Goal: Check status: Check status

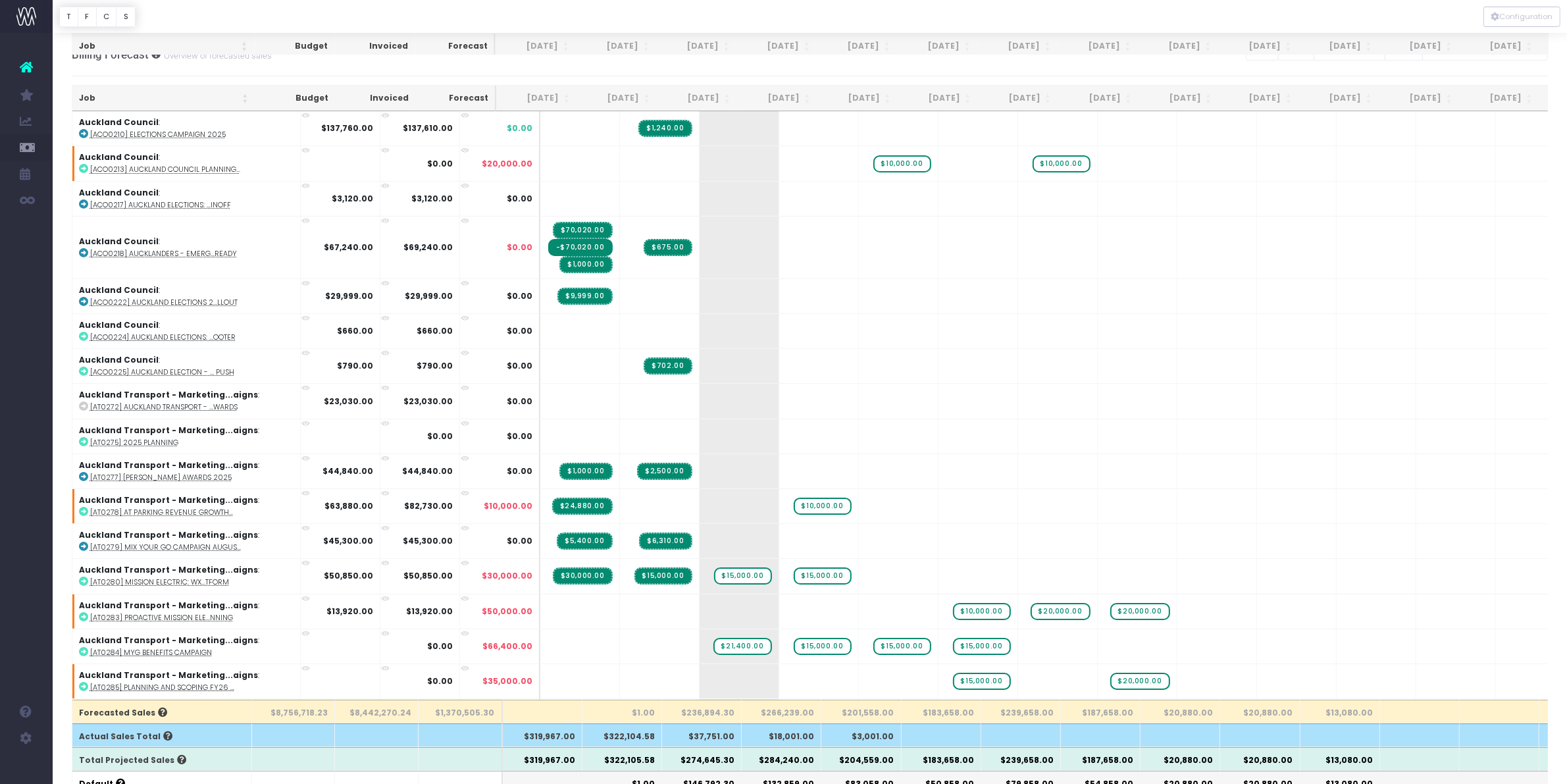
scroll to position [164, 0]
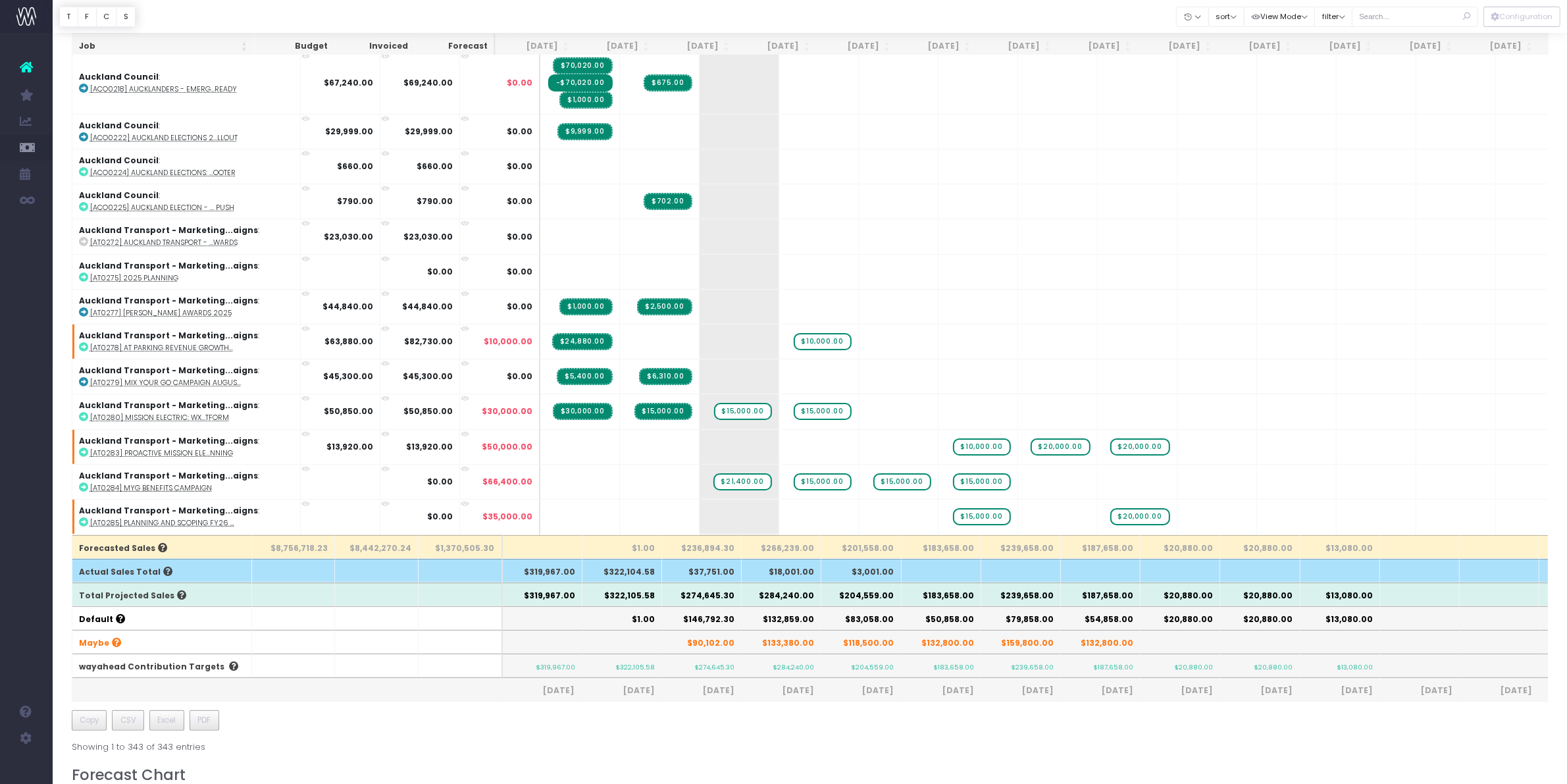
click at [703, 592] on th "$274,645.30" at bounding box center [702, 594] width 80 height 24
click at [758, 594] on th "$284,240.00" at bounding box center [782, 594] width 80 height 24
click at [764, 595] on th "$284,240.00" at bounding box center [782, 594] width 80 height 24
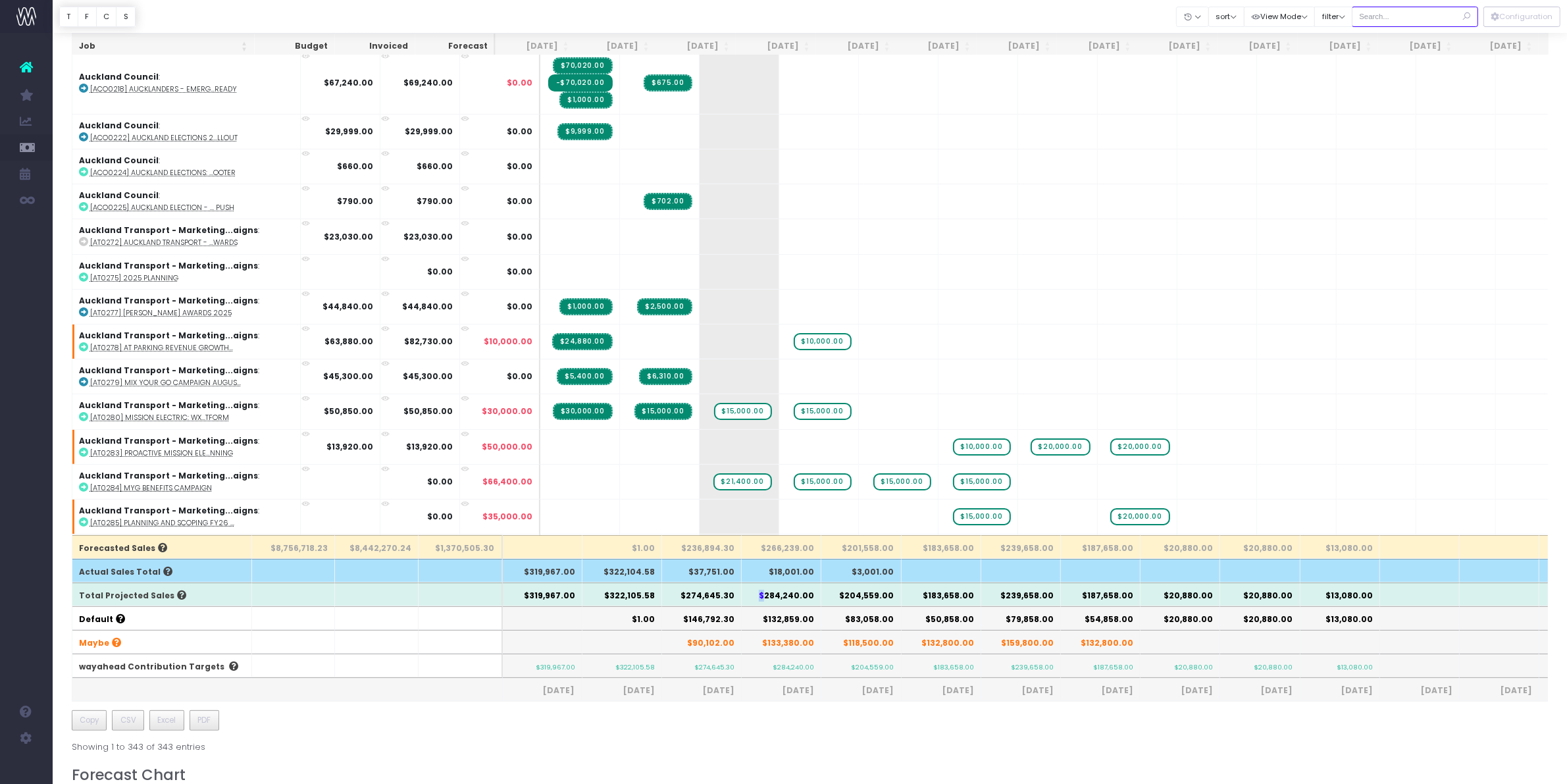
click at [1379, 17] on input "text" at bounding box center [1415, 16] width 127 height 20
click at [1398, 13] on input "text" at bounding box center [1415, 16] width 127 height 20
drag, startPoint x: 991, startPoint y: 642, endPoint x: 1002, endPoint y: 616, distance: 28.2
click at [991, 642] on th "$159,800.00" at bounding box center [1021, 642] width 80 height 24
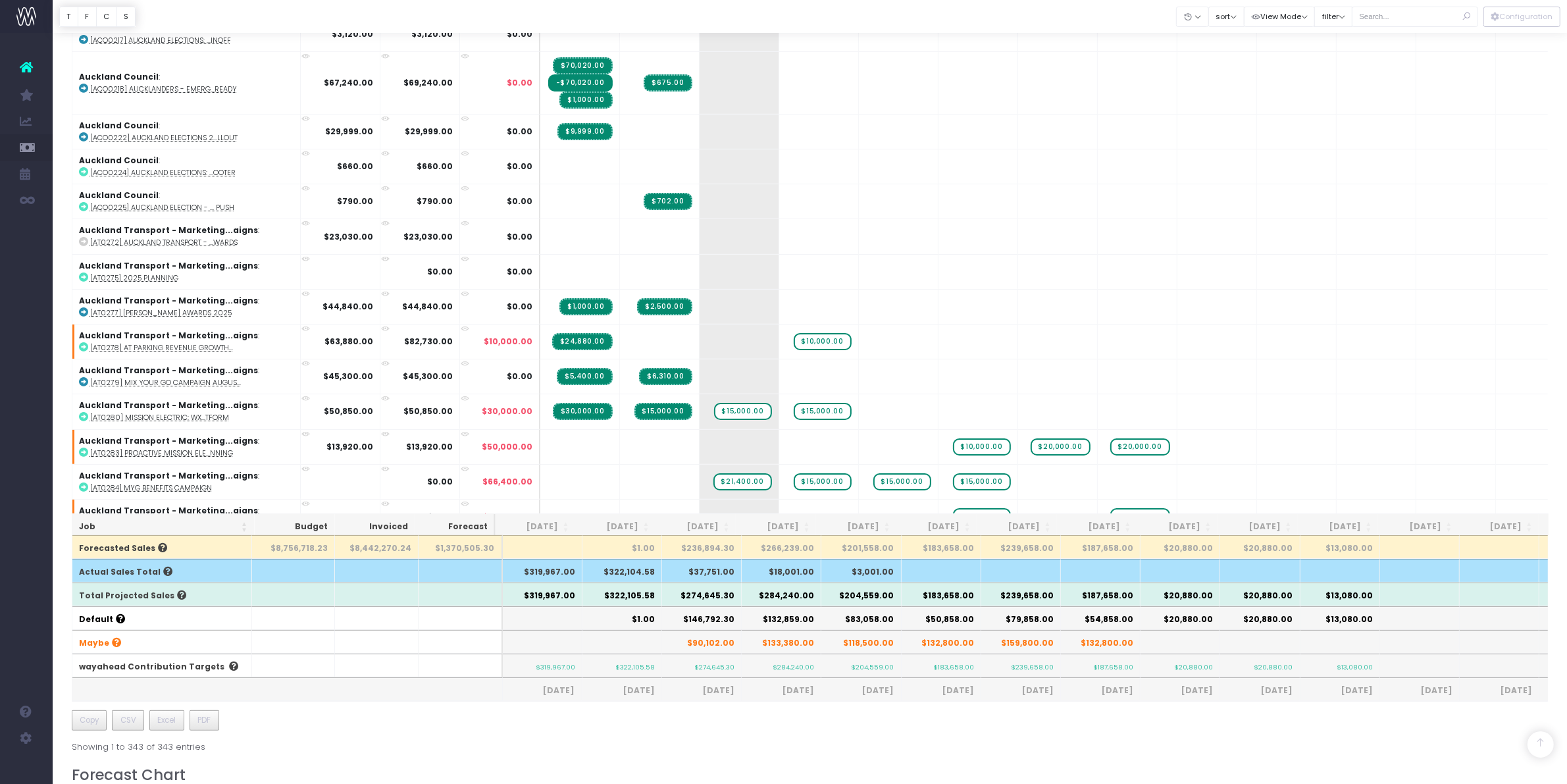
scroll to position [903, 0]
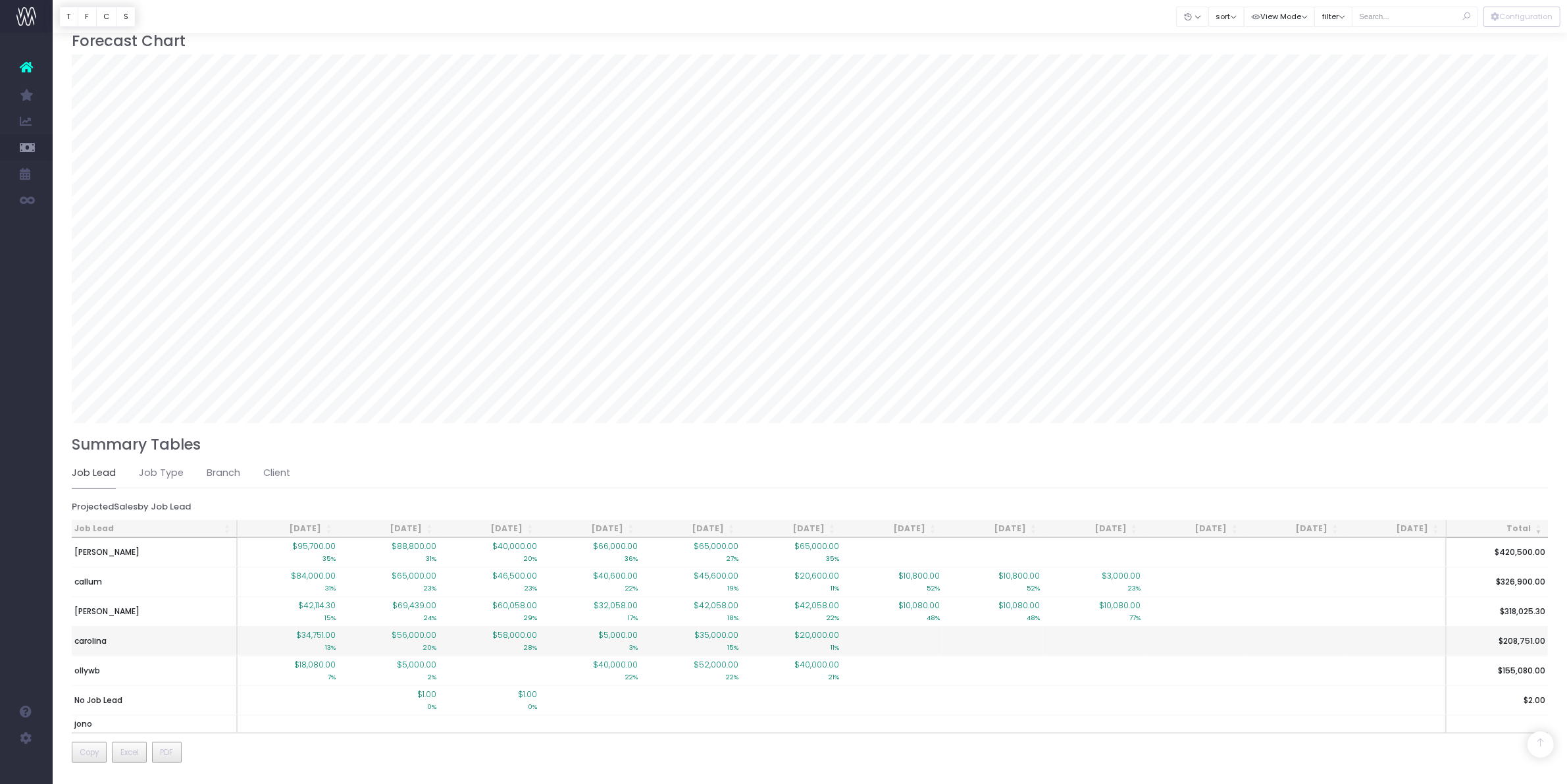
click at [148, 646] on td "carolina" at bounding box center [155, 640] width 166 height 30
click at [98, 642] on span "carolina" at bounding box center [90, 641] width 32 height 12
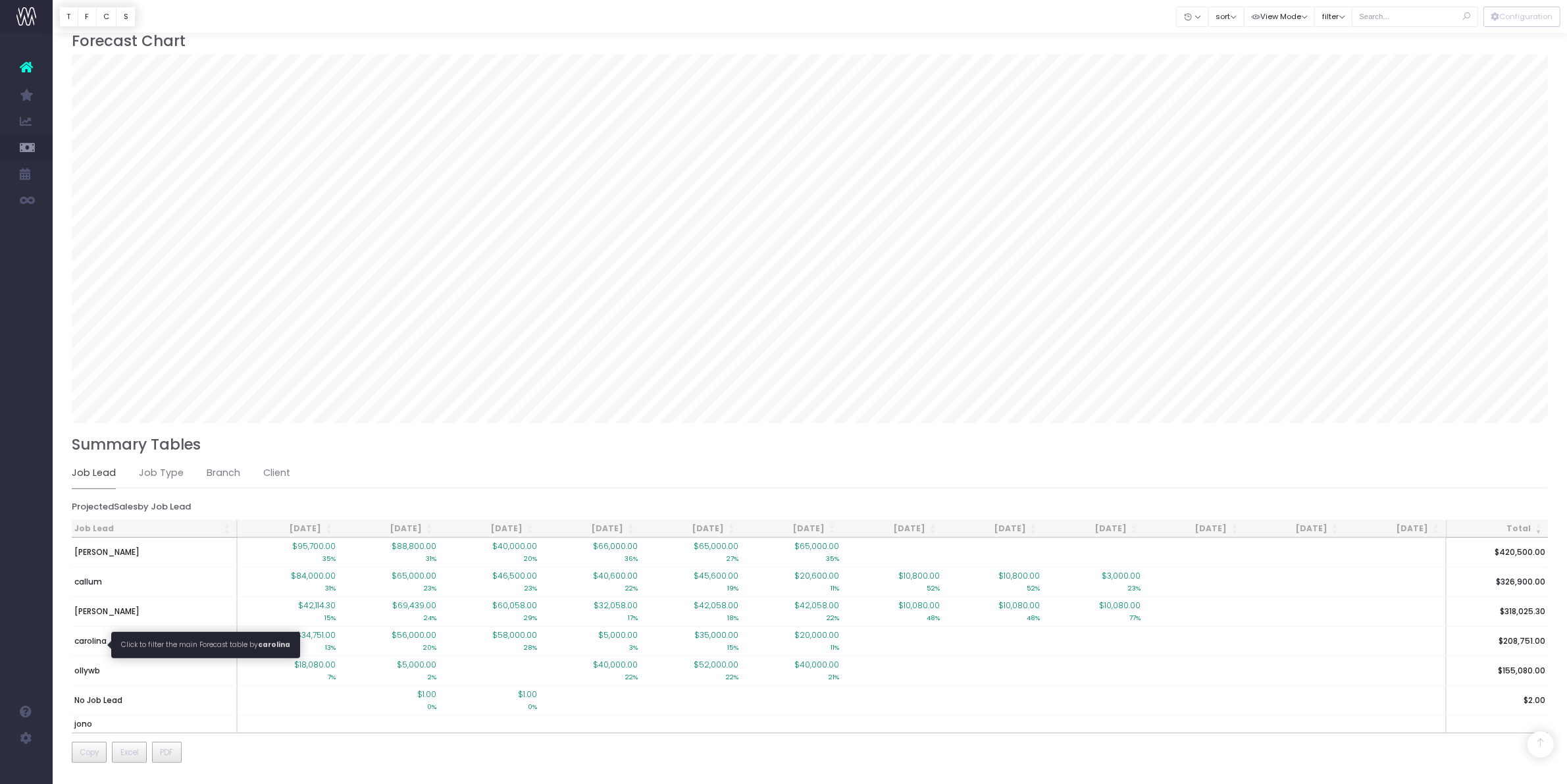
type input ""Job lead: carolina""
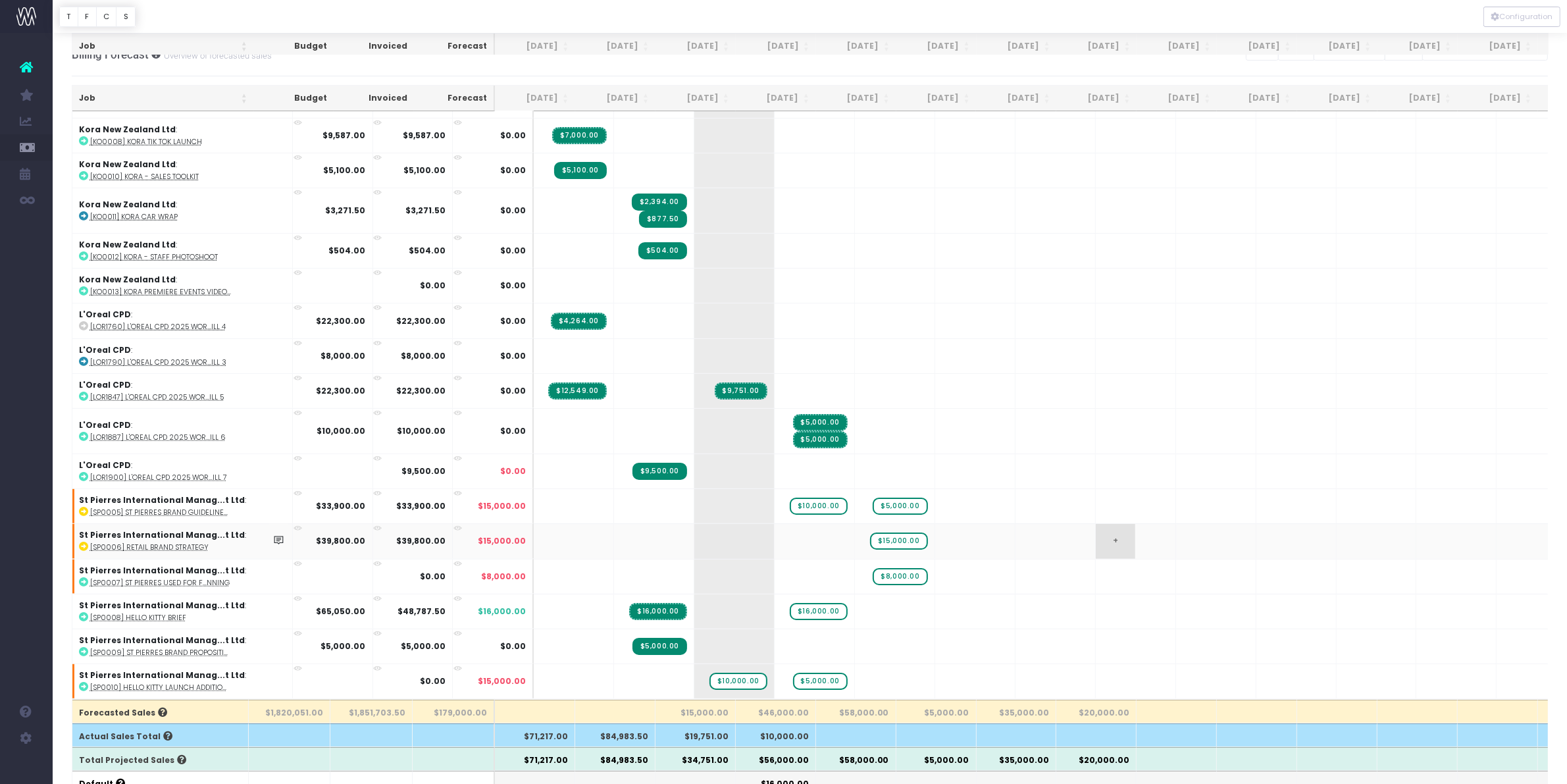
scroll to position [164, 0]
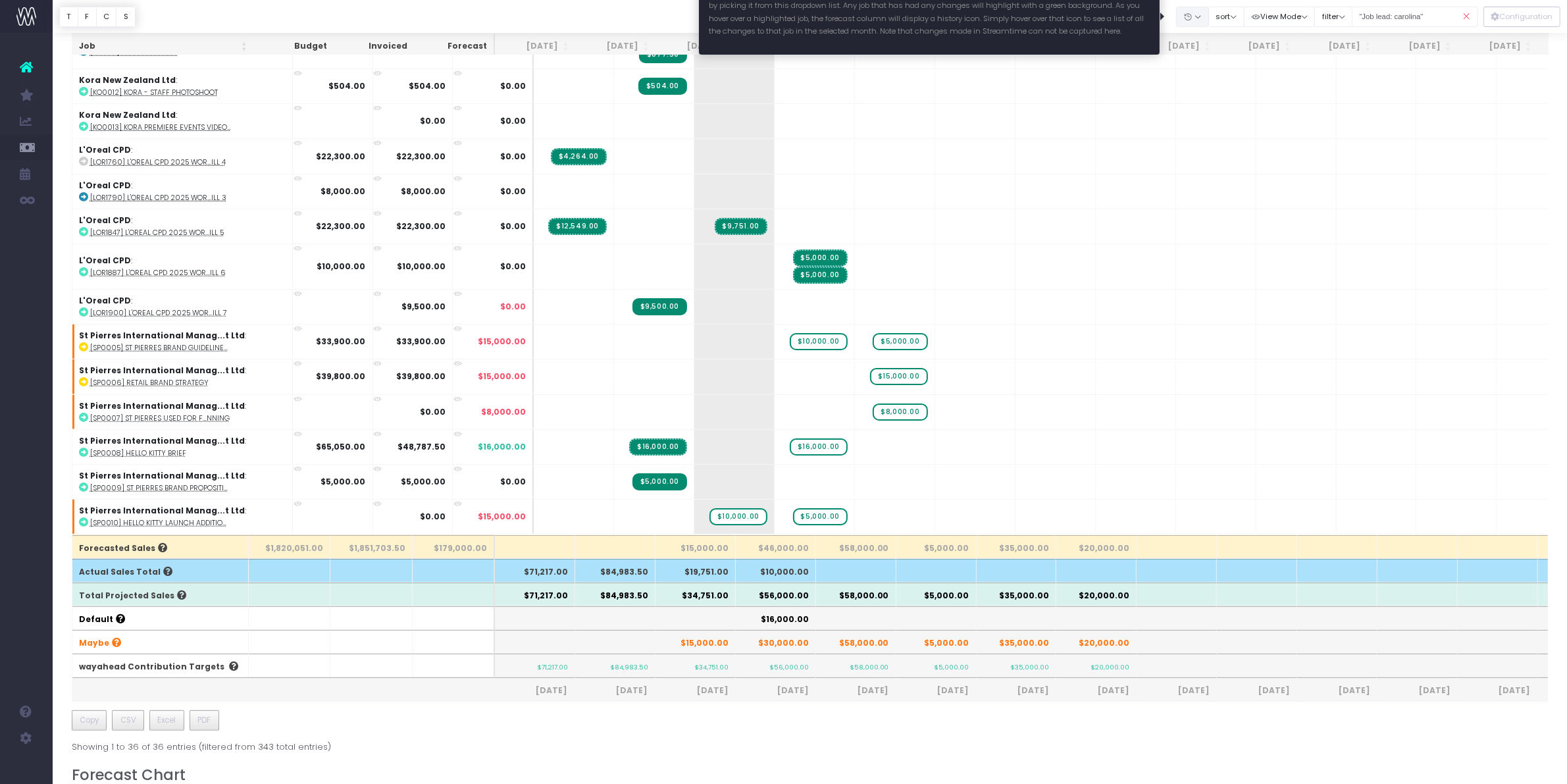
click at [1183, 17] on icon "button" at bounding box center [1188, 17] width 9 height 0
click at [1212, 147] on link "[DATE]" at bounding box center [1219, 154] width 86 height 22
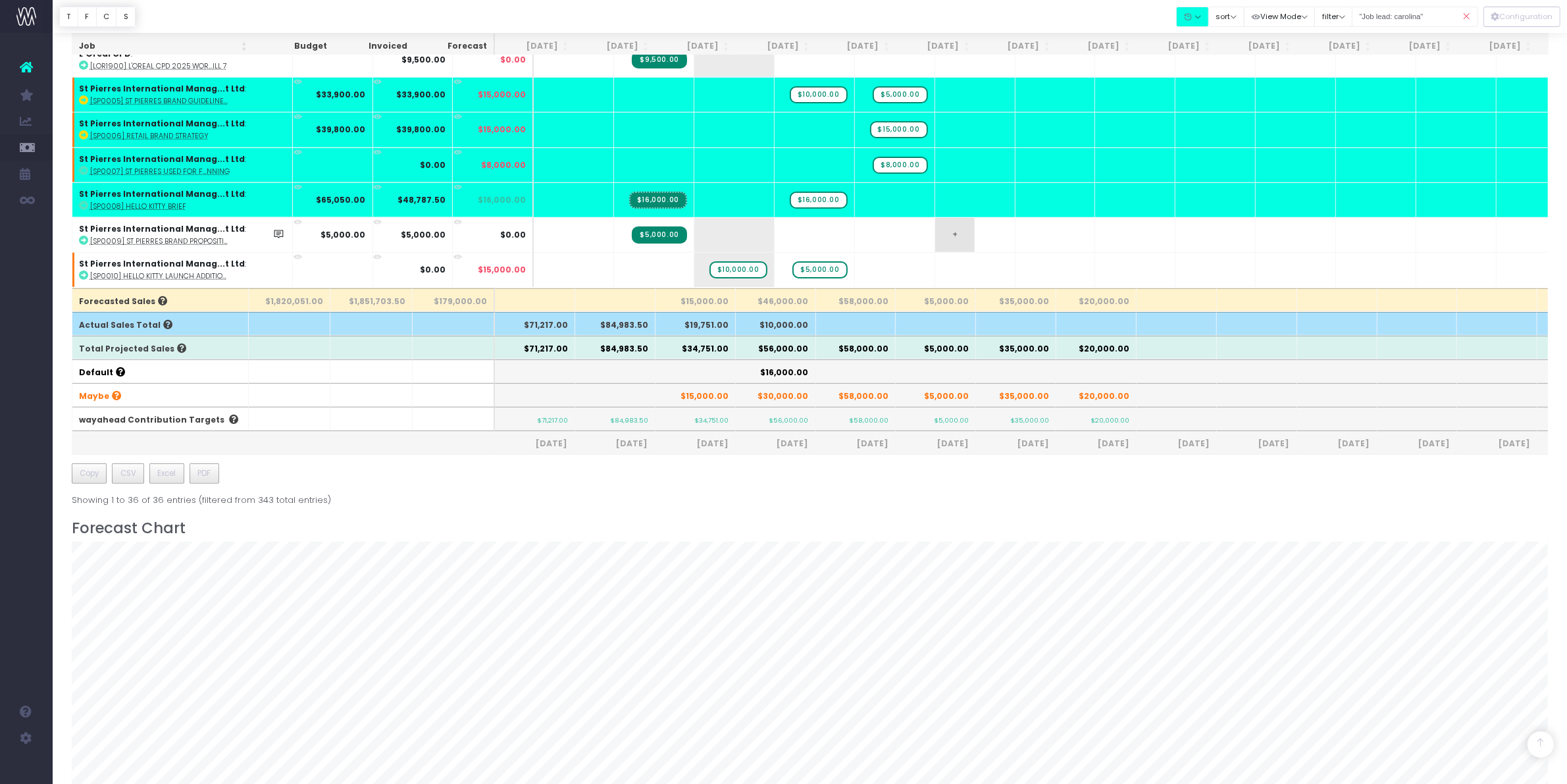
scroll to position [247, 0]
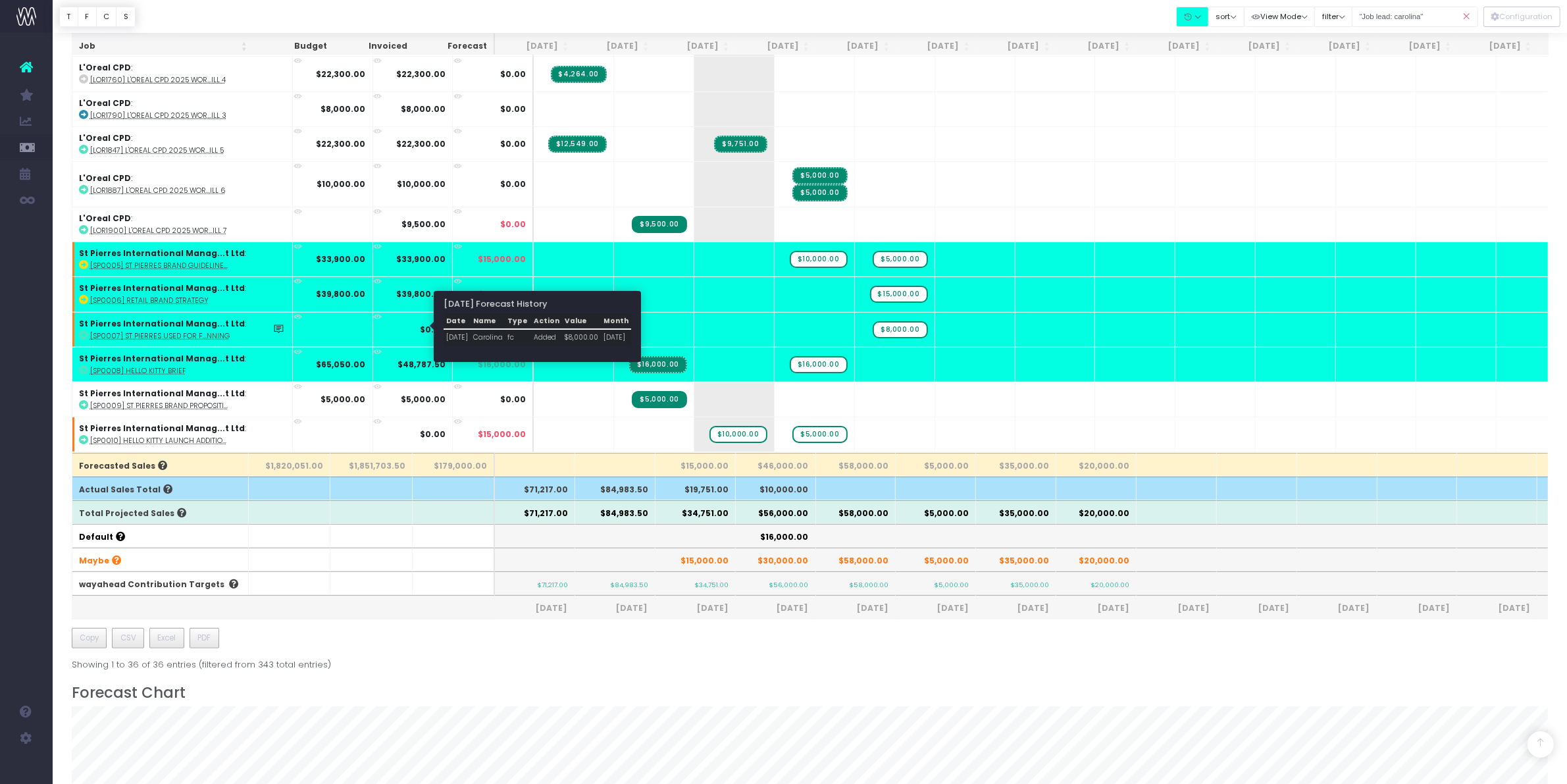
click at [456, 332] on icon at bounding box center [462, 338] width 12 height 12
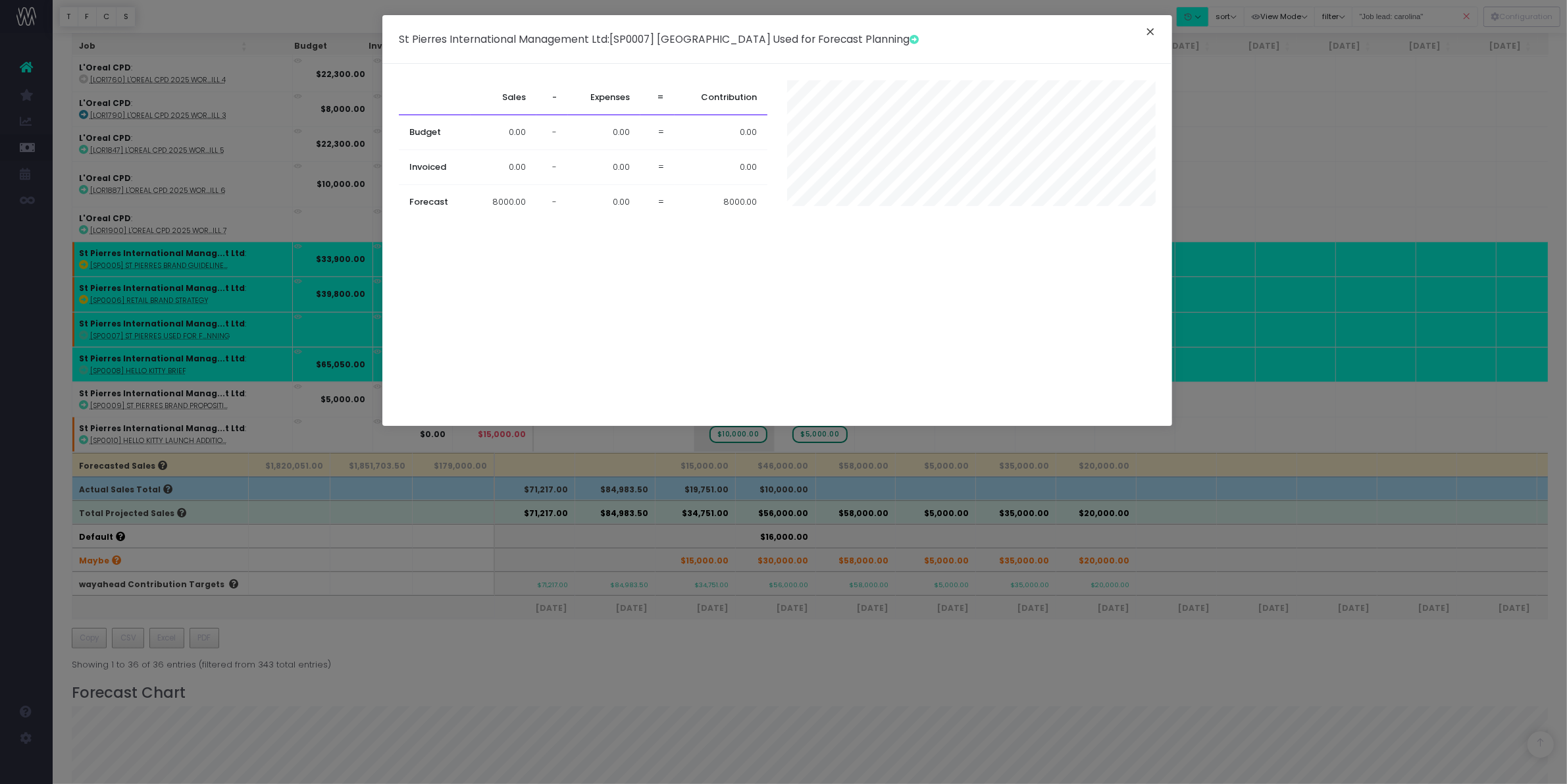
click at [1152, 25] on button "×" at bounding box center [1150, 34] width 28 height 21
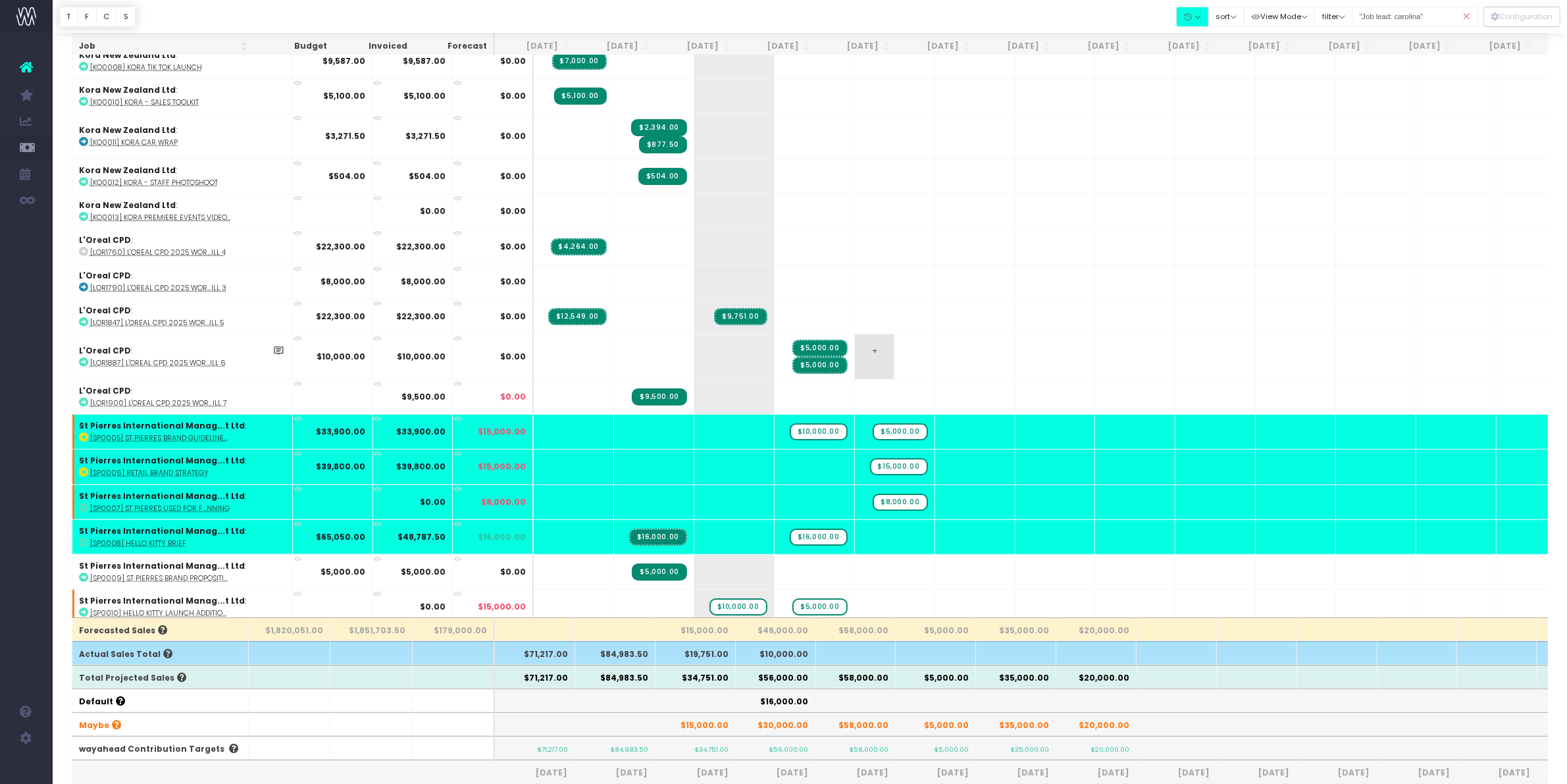
scroll to position [751, 0]
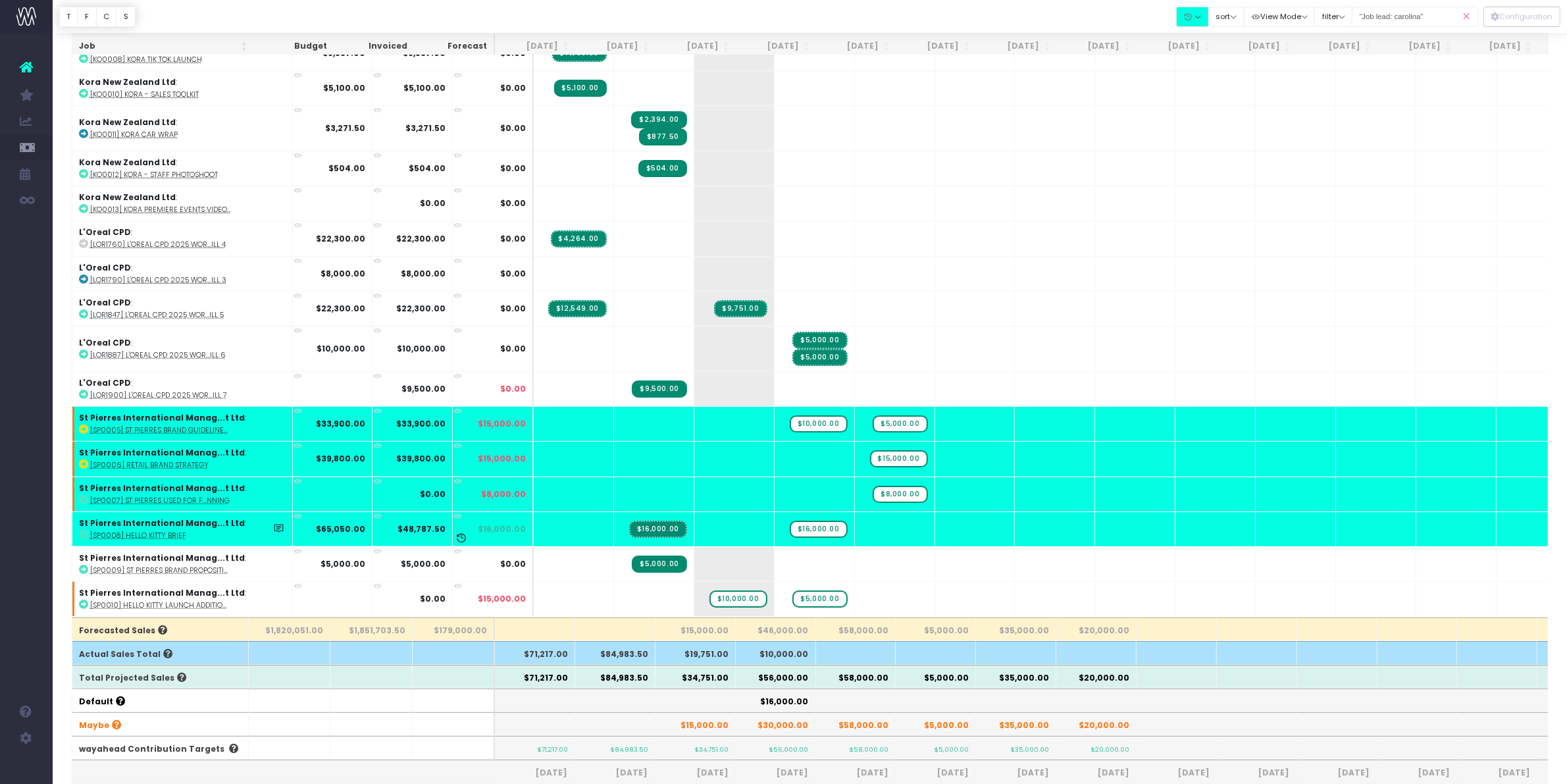
click at [146, 530] on abbr "[SP0008] Hello Kitty brief" at bounding box center [138, 535] width 96 height 10
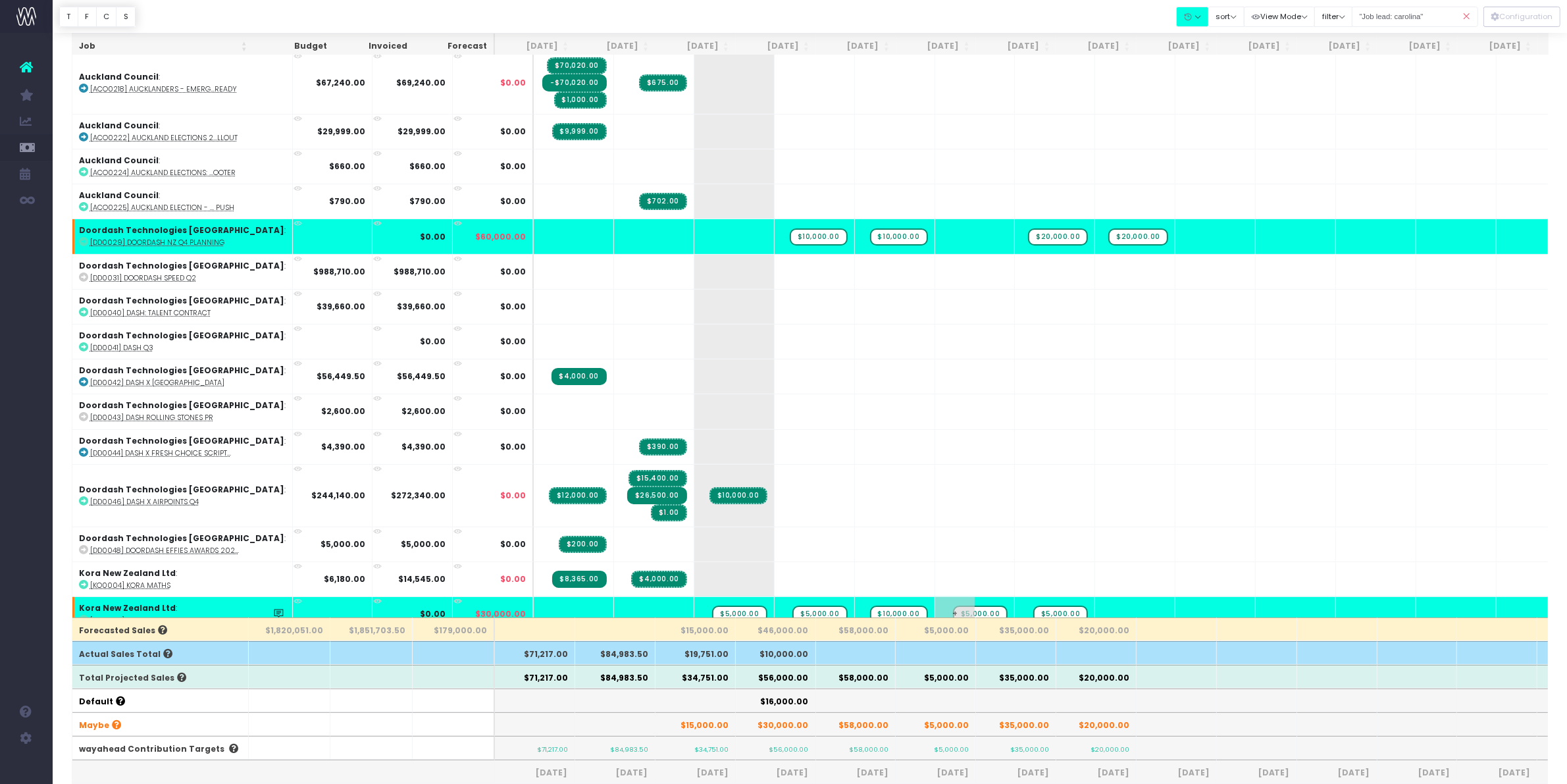
scroll to position [247, 0]
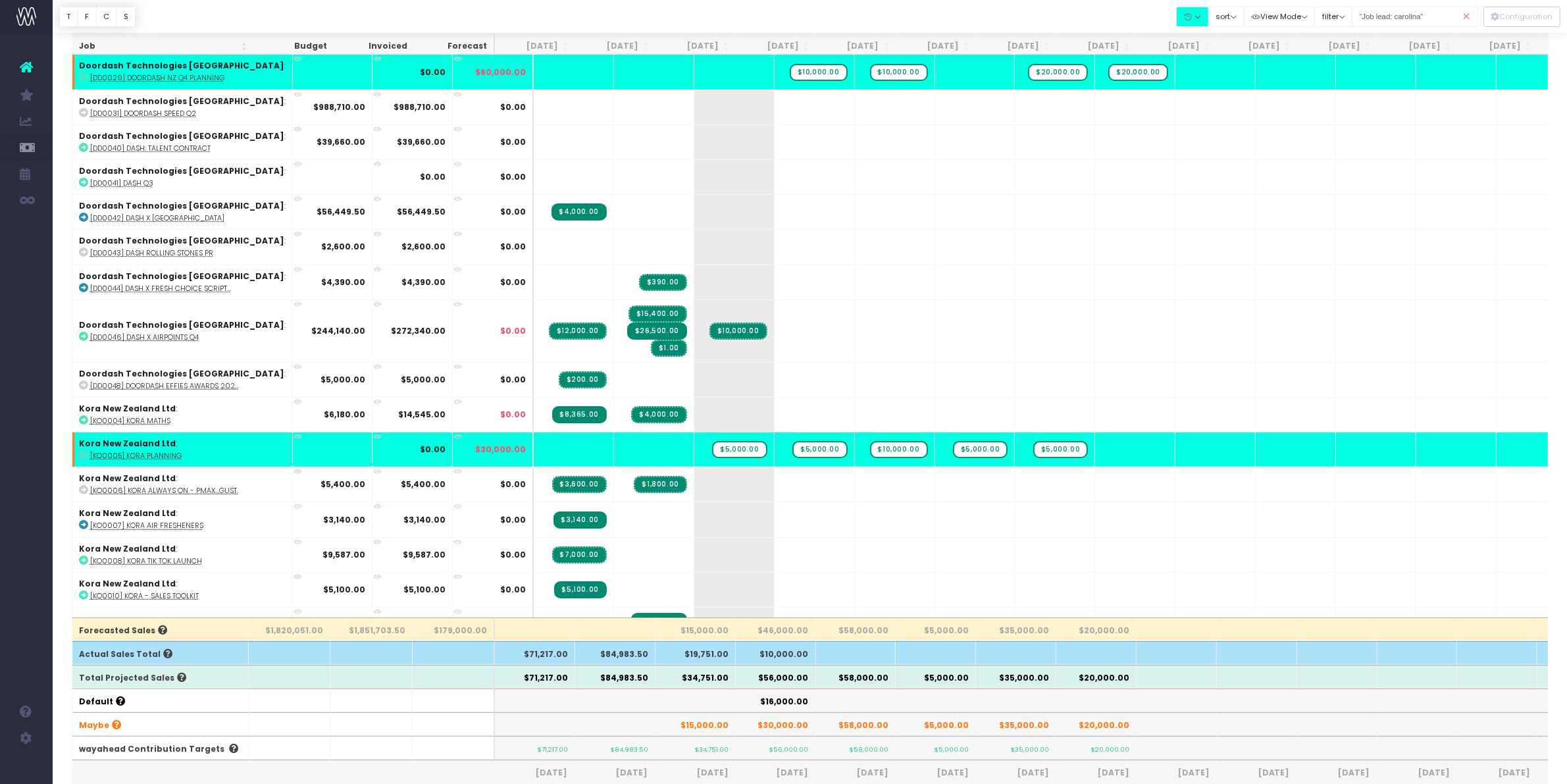
click at [675, 14] on div at bounding box center [810, 16] width 1514 height 33
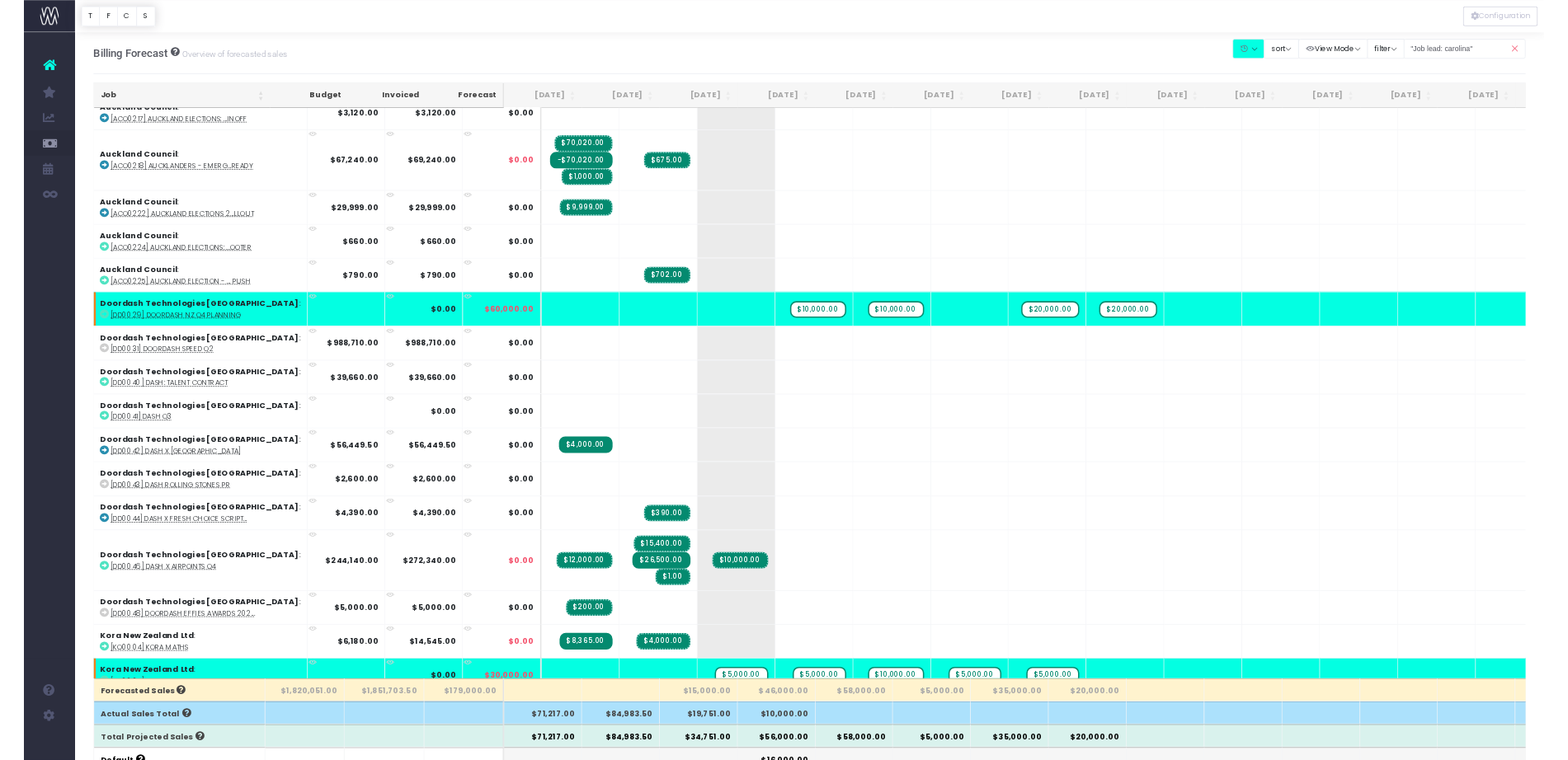
scroll to position [0, 0]
